Goal: Navigation & Orientation: Find specific page/section

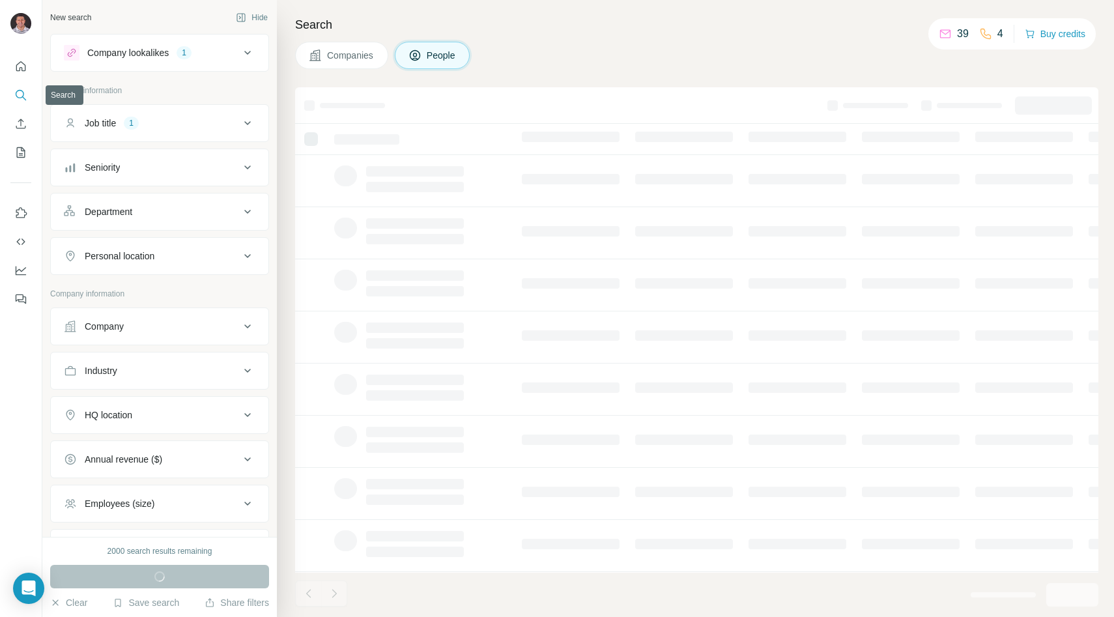
click at [18, 94] on icon "Search" at bounding box center [20, 95] width 13 height 13
click at [22, 66] on icon "Quick start" at bounding box center [20, 66] width 13 height 13
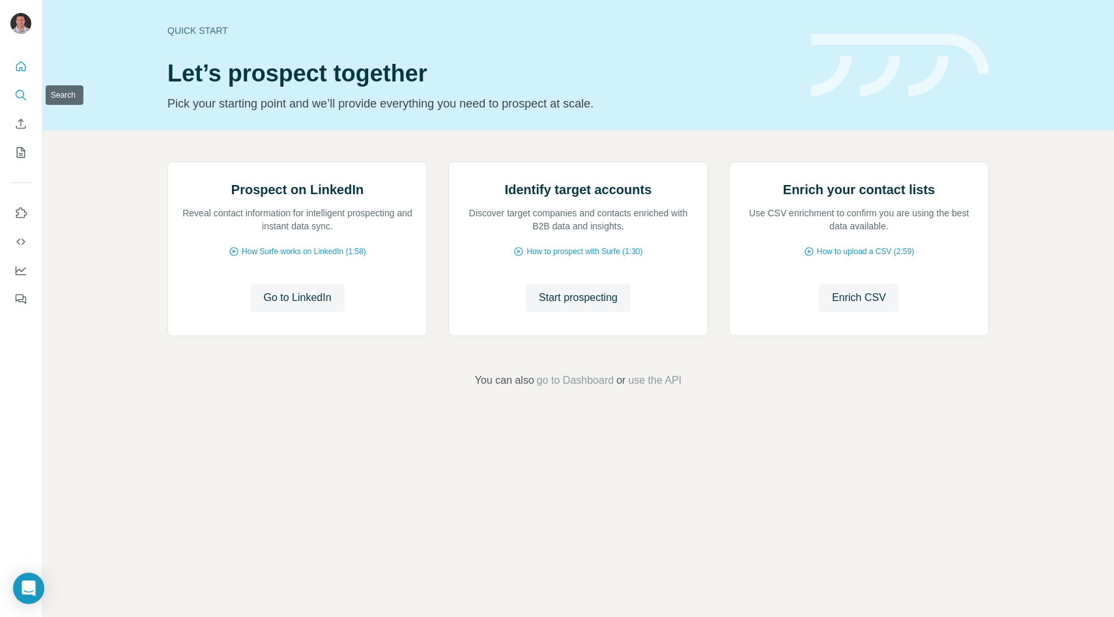
click at [24, 96] on icon "Search" at bounding box center [20, 95] width 13 height 13
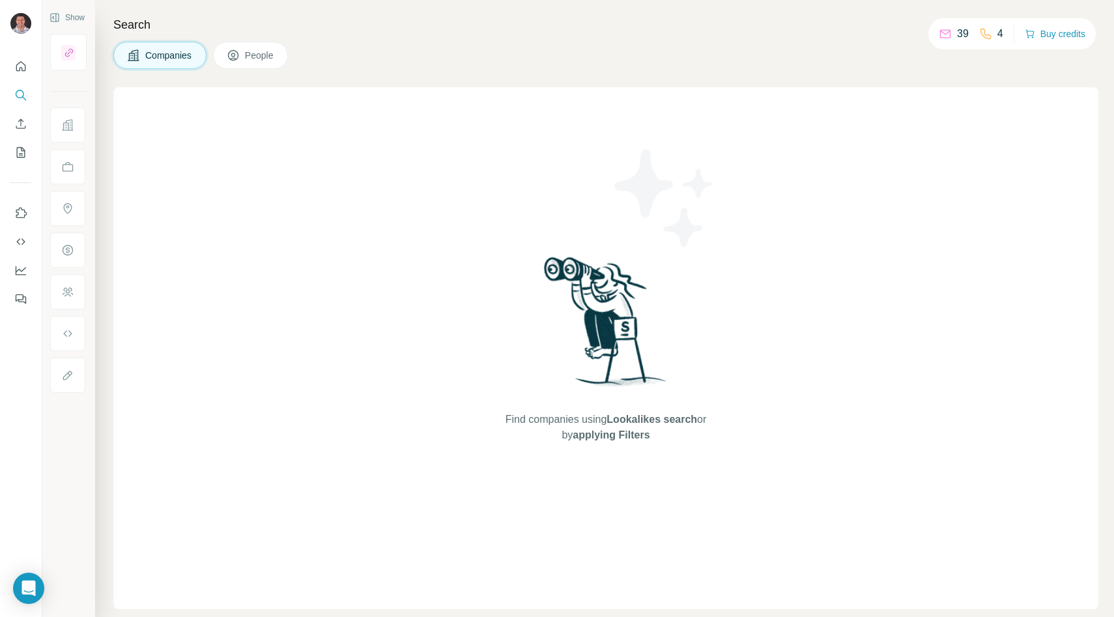
click at [249, 57] on span "People" at bounding box center [260, 55] width 30 height 13
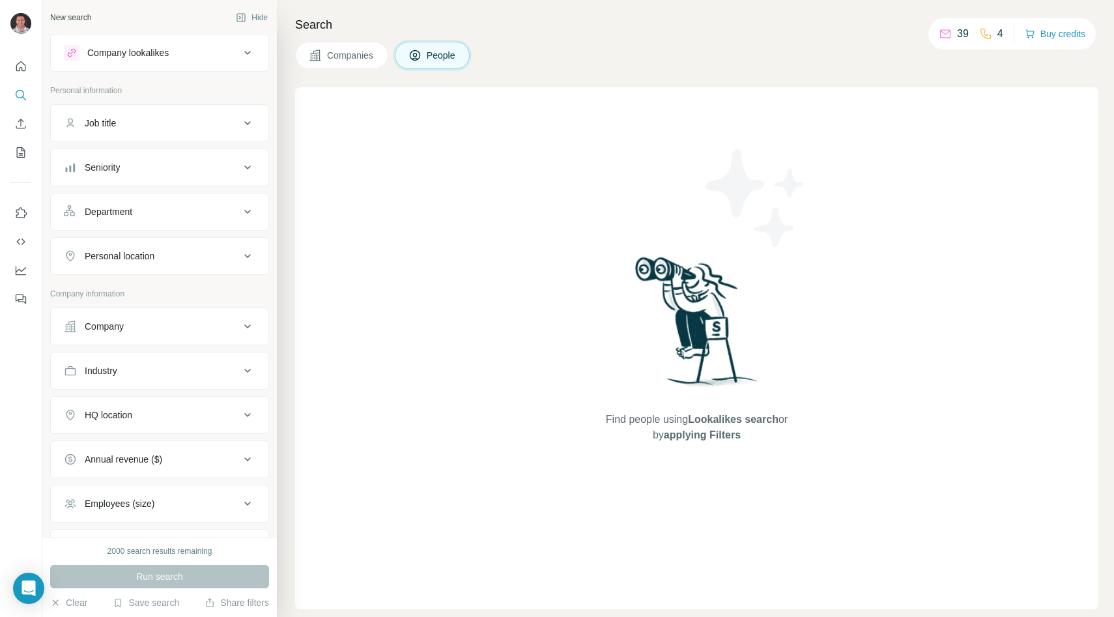
click at [420, 53] on icon at bounding box center [415, 55] width 10 height 10
click at [636, 355] on img at bounding box center [698, 326] width 136 height 145
click at [21, 149] on icon "My lists" at bounding box center [22, 151] width 7 height 8
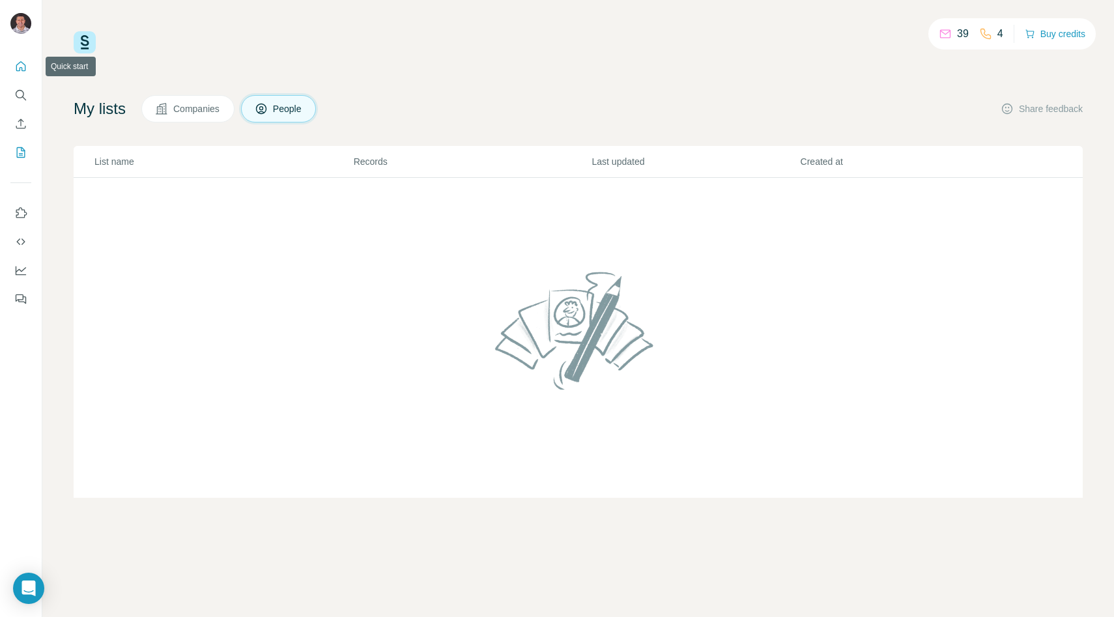
click at [23, 65] on icon "Quick start" at bounding box center [20, 66] width 13 height 13
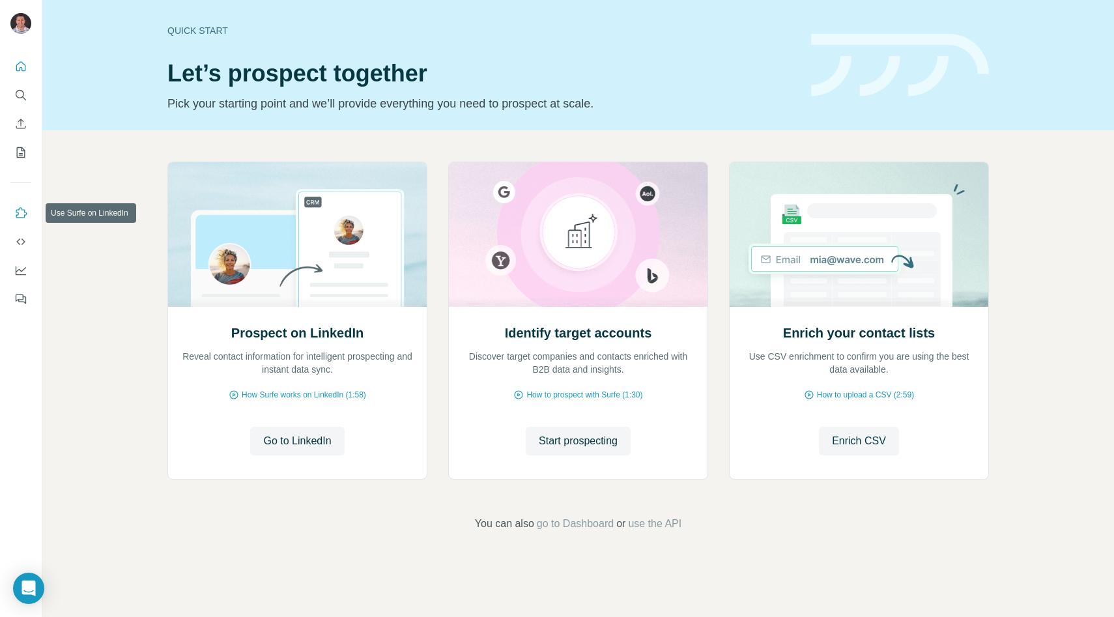
click at [18, 212] on icon "Use Surfe on LinkedIn" at bounding box center [20, 213] width 13 height 13
click at [271, 439] on span "Go to LinkedIn" at bounding box center [297, 441] width 68 height 16
